Goal: Task Accomplishment & Management: Manage account settings

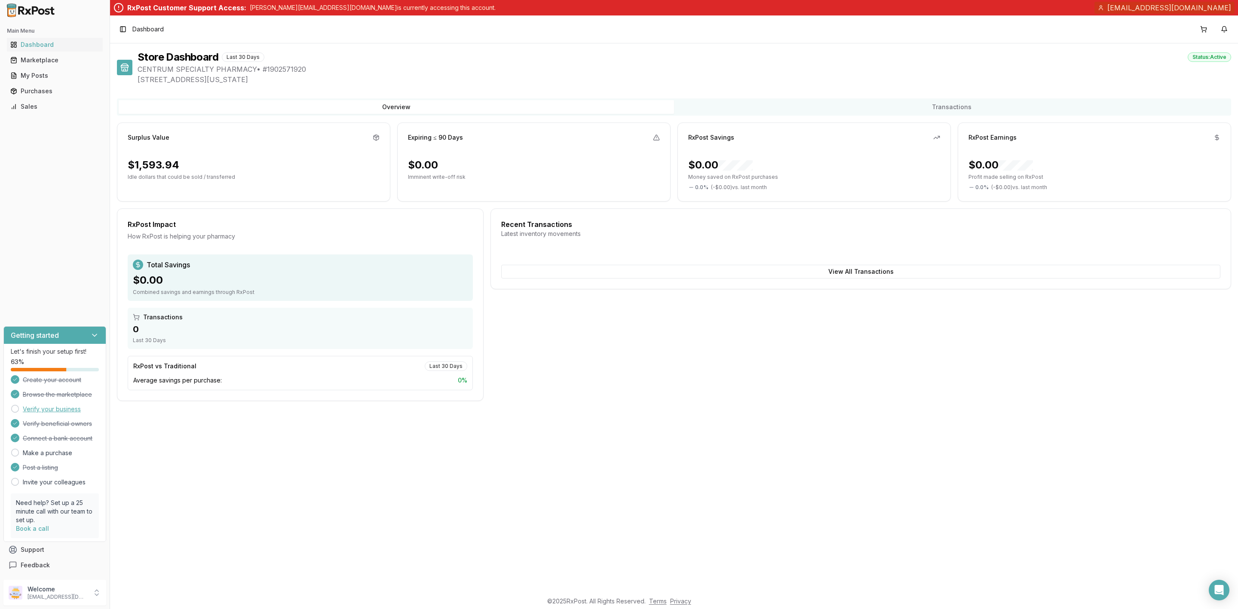
click at [66, 413] on link "Verify your business" at bounding box center [52, 409] width 58 height 9
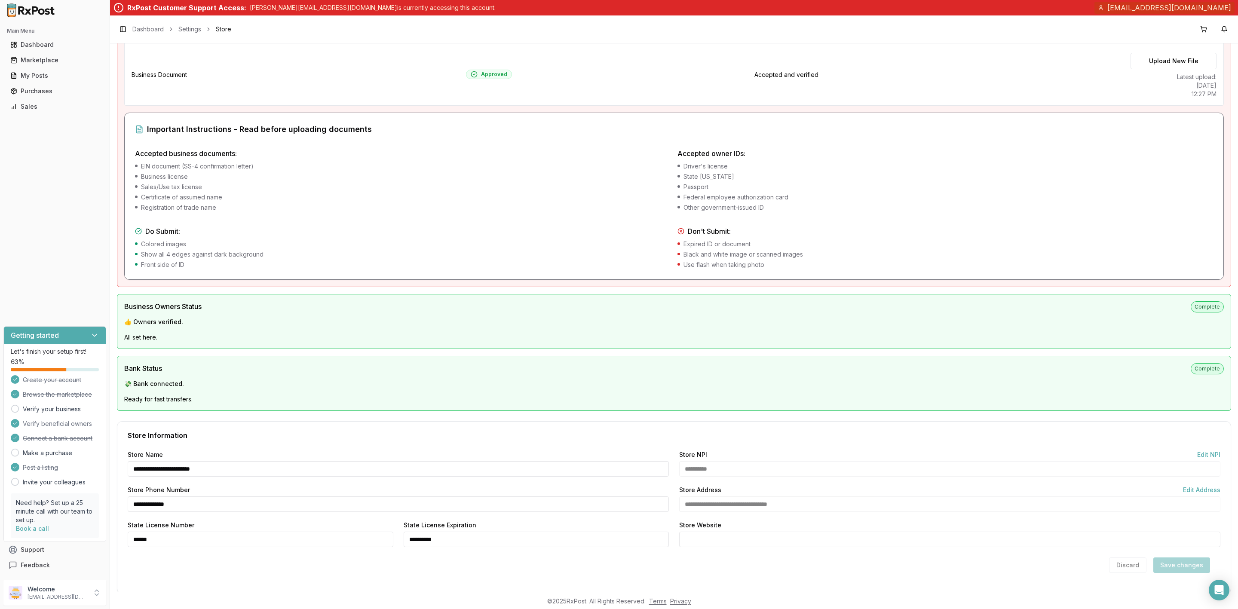
scroll to position [224, 0]
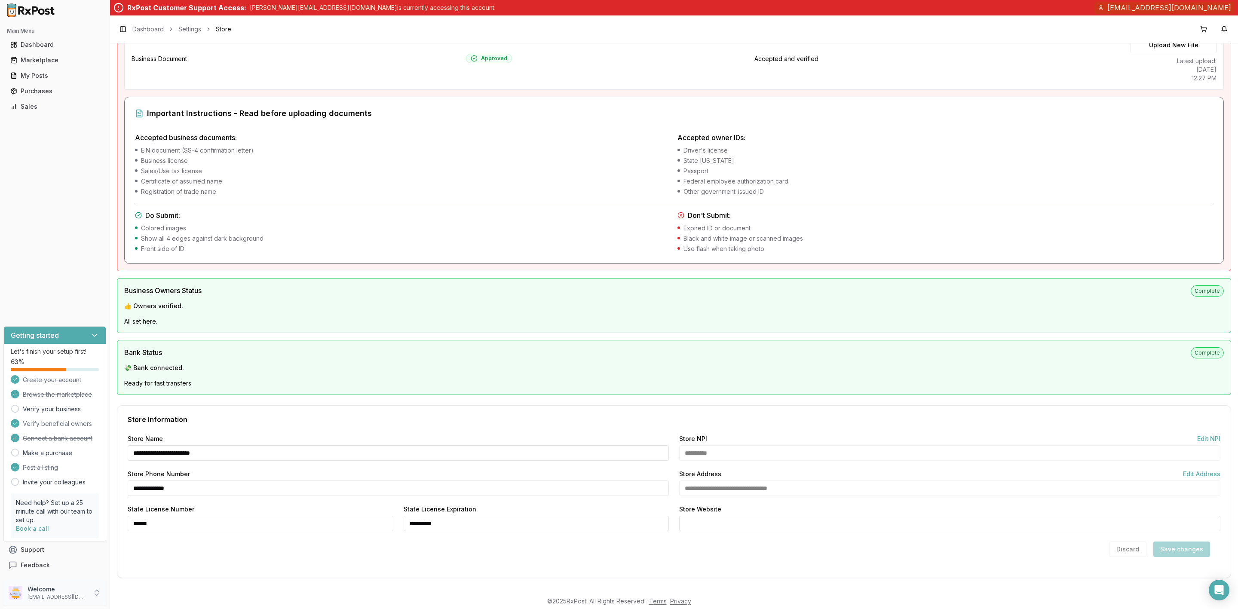
click at [68, 592] on p "Welcome" at bounding box center [58, 589] width 60 height 9
click at [146, 596] on span "Sign Out" at bounding box center [156, 594] width 82 height 9
